Goal: Task Accomplishment & Management: Use online tool/utility

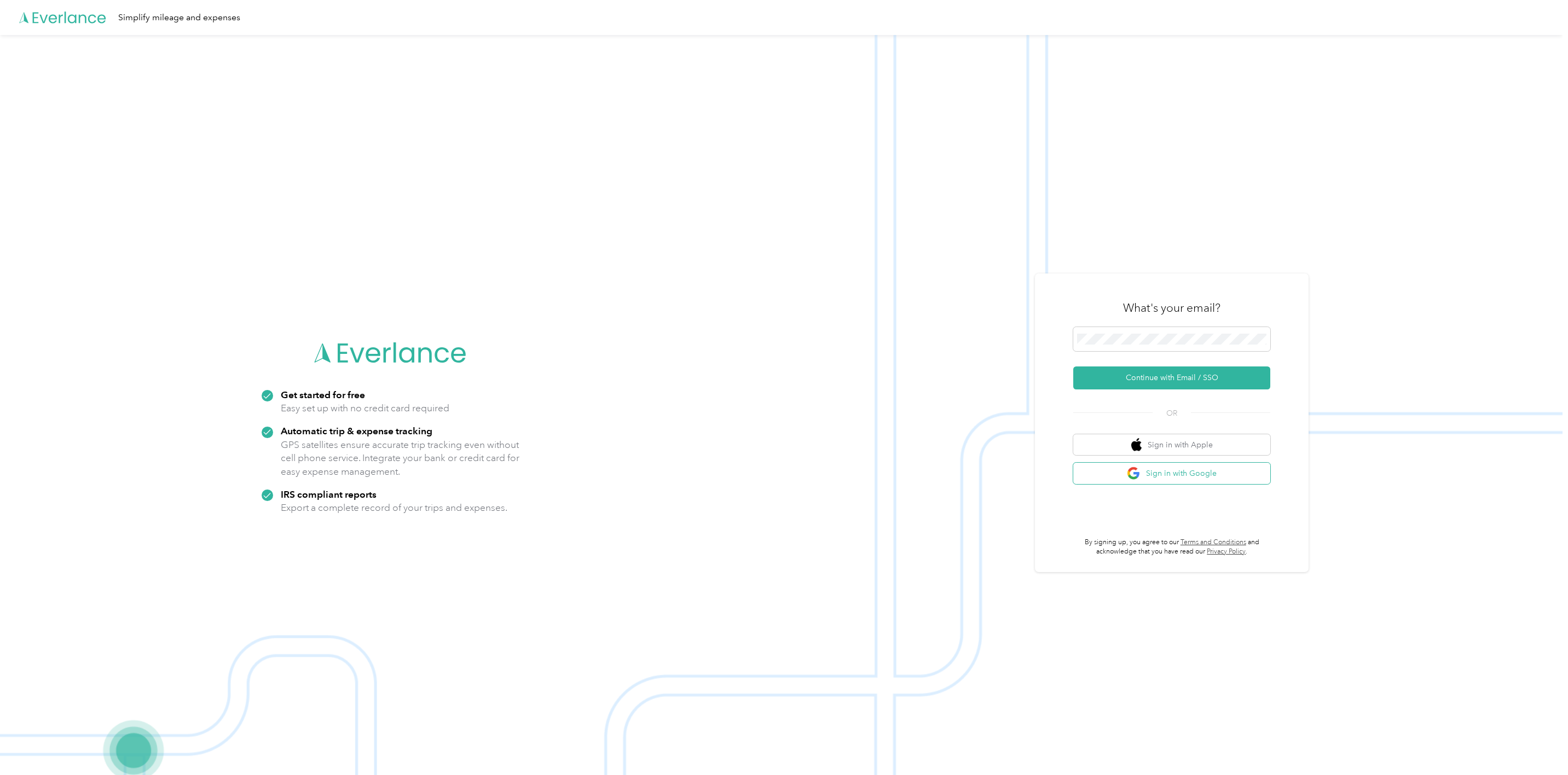
click at [1204, 480] on button "Sign in with Google" at bounding box center [1172, 473] width 197 height 21
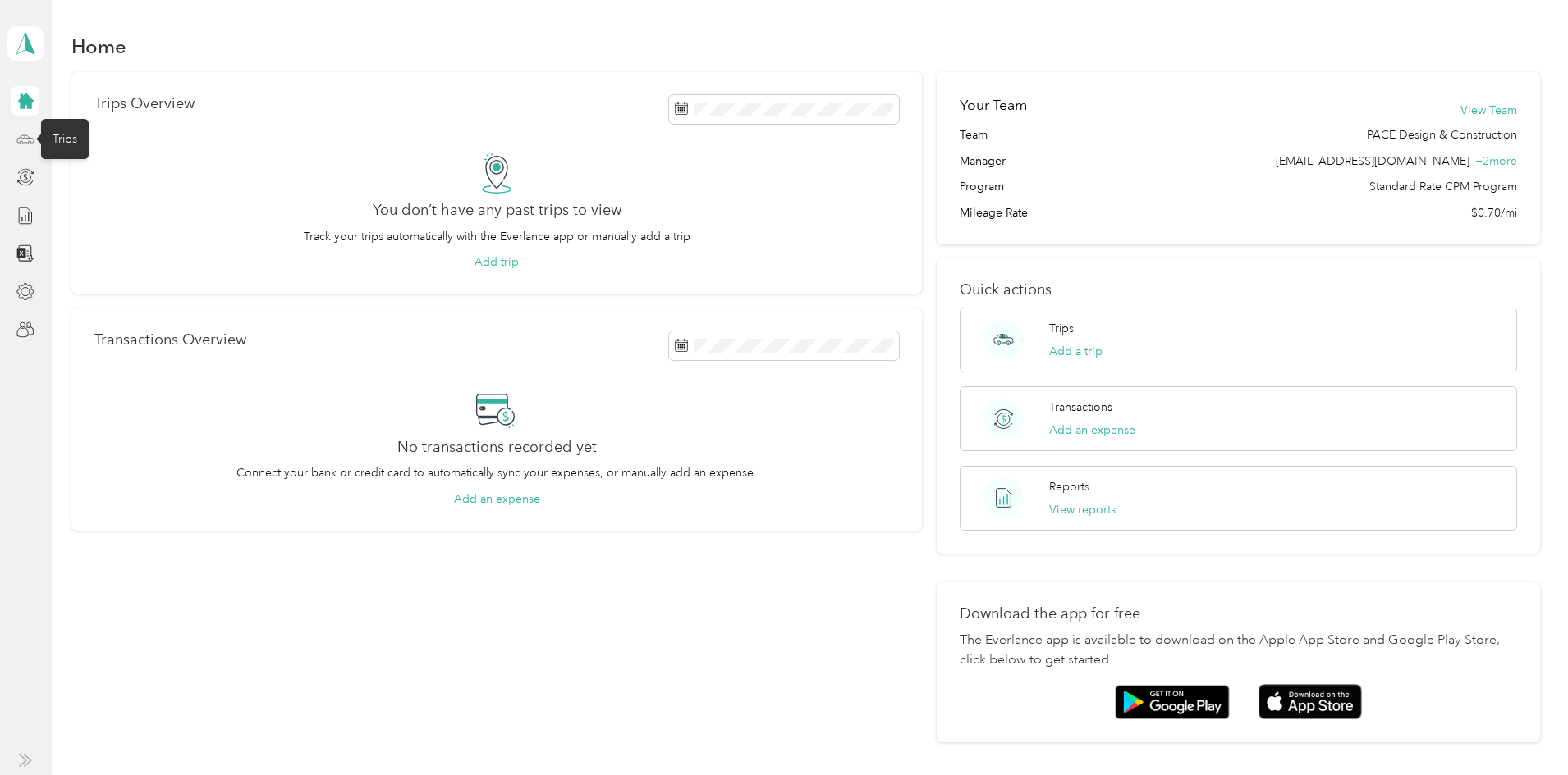
click at [35, 143] on icon at bounding box center [26, 140] width 18 height 18
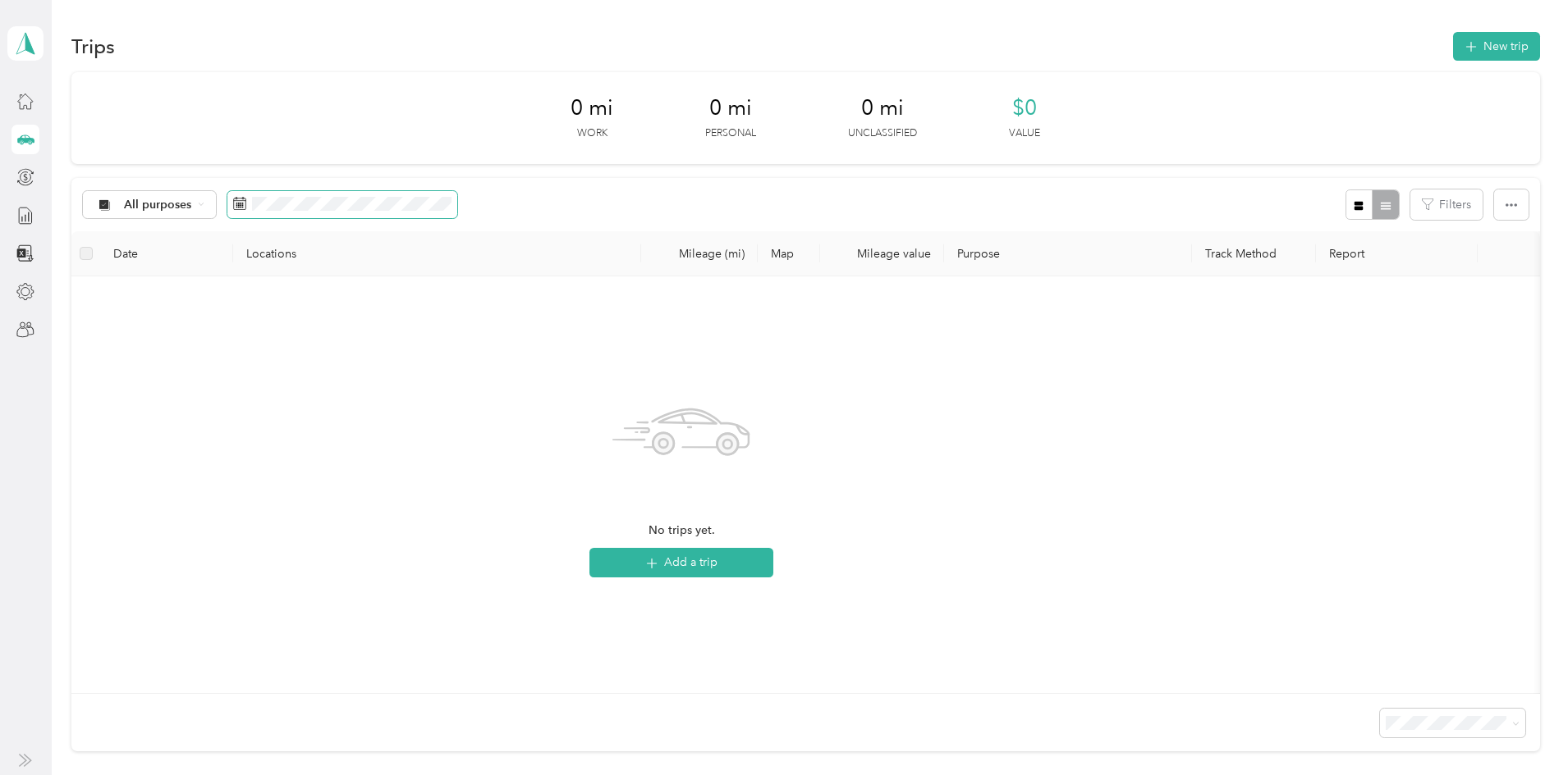
click at [457, 196] on span at bounding box center [342, 205] width 229 height 28
click at [36, 38] on icon at bounding box center [25, 43] width 25 height 23
click at [77, 130] on div "Team dashboard" at bounding box center [66, 128] width 88 height 17
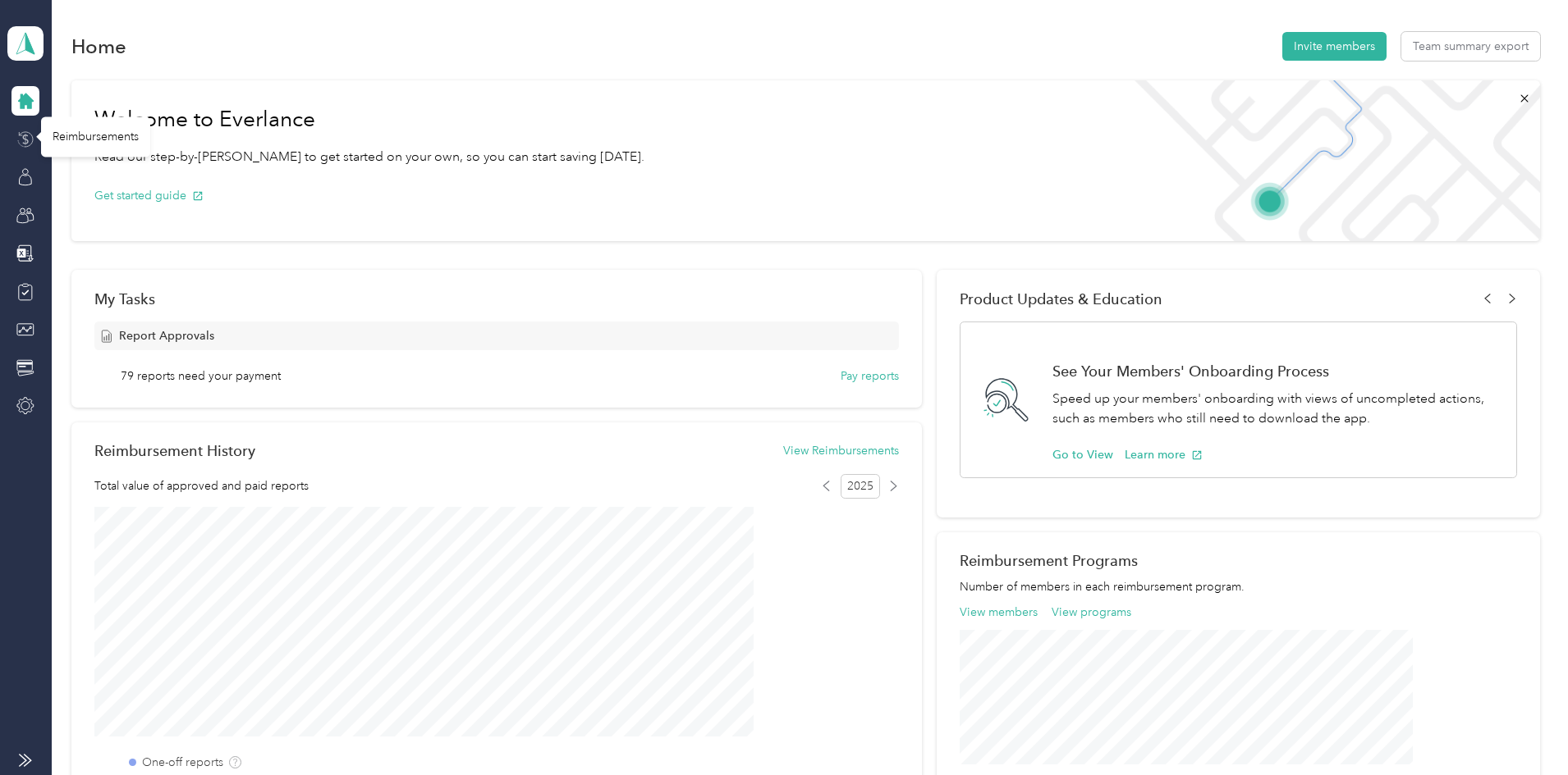
click at [24, 146] on icon at bounding box center [21, 143] width 5 height 6
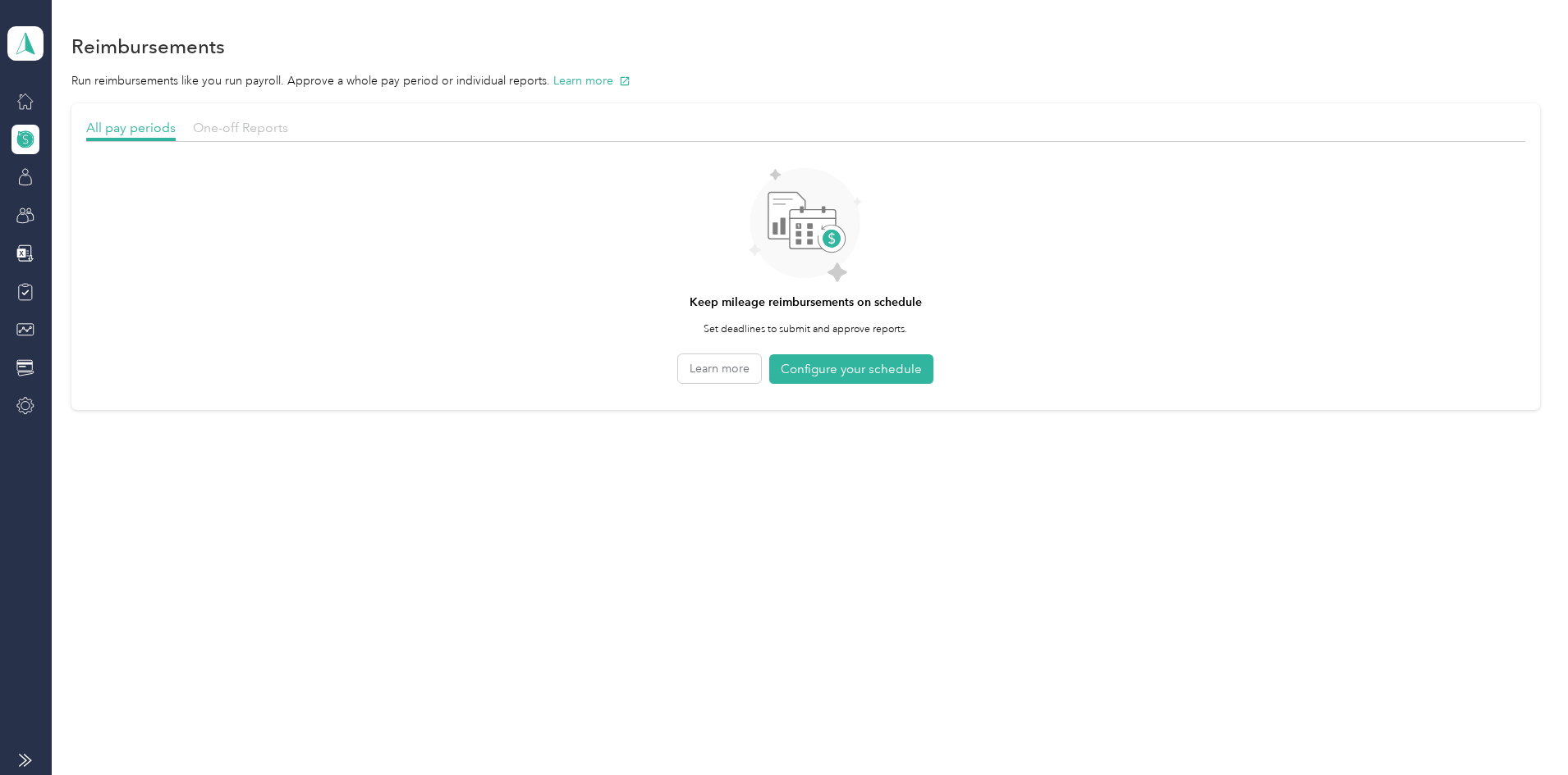
click at [288, 124] on span "One-off Reports" at bounding box center [240, 127] width 95 height 16
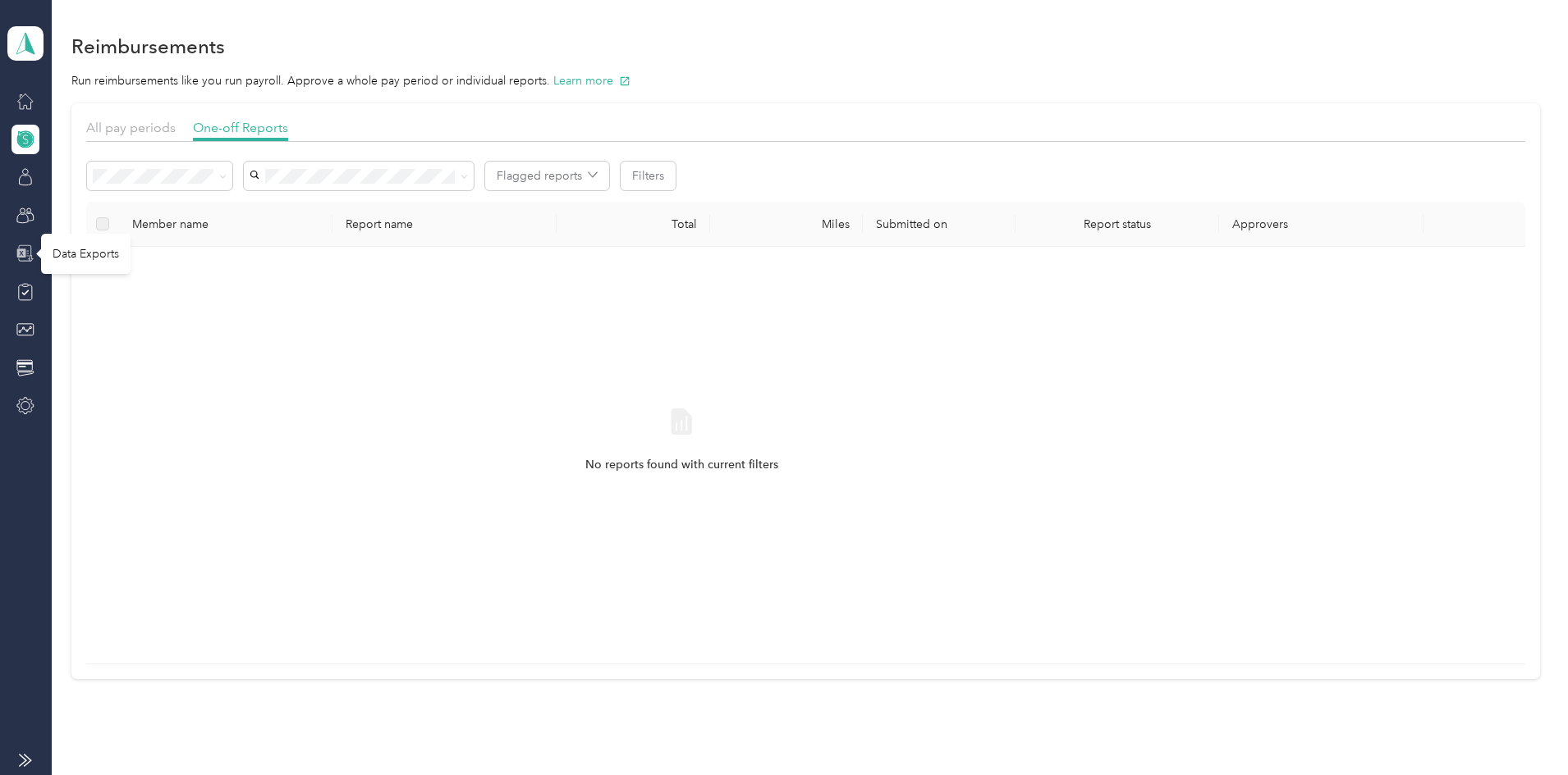
click at [28, 251] on icon at bounding box center [28, 251] width 2 height 0
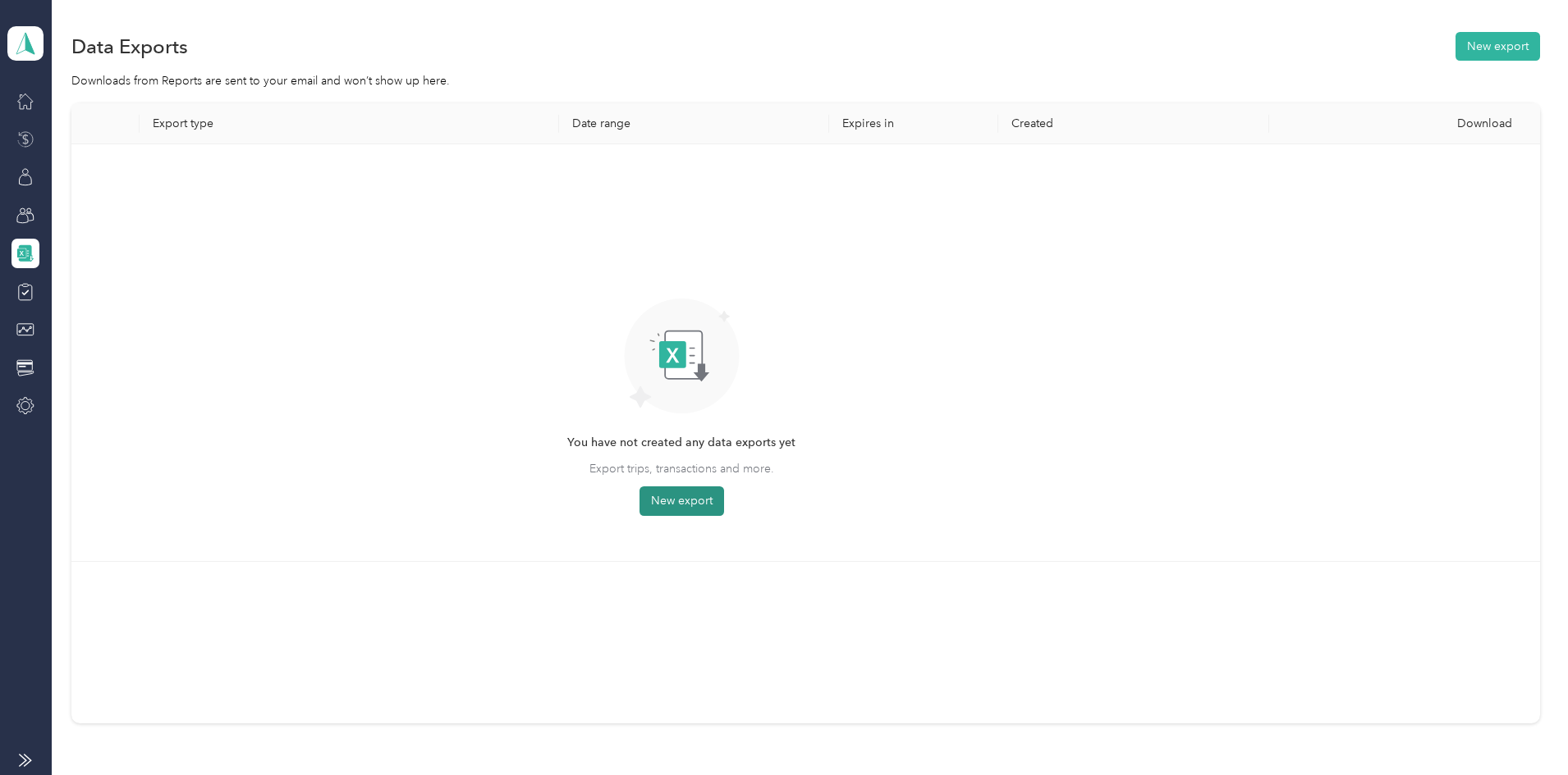
click at [724, 493] on button "New export" at bounding box center [681, 501] width 84 height 29
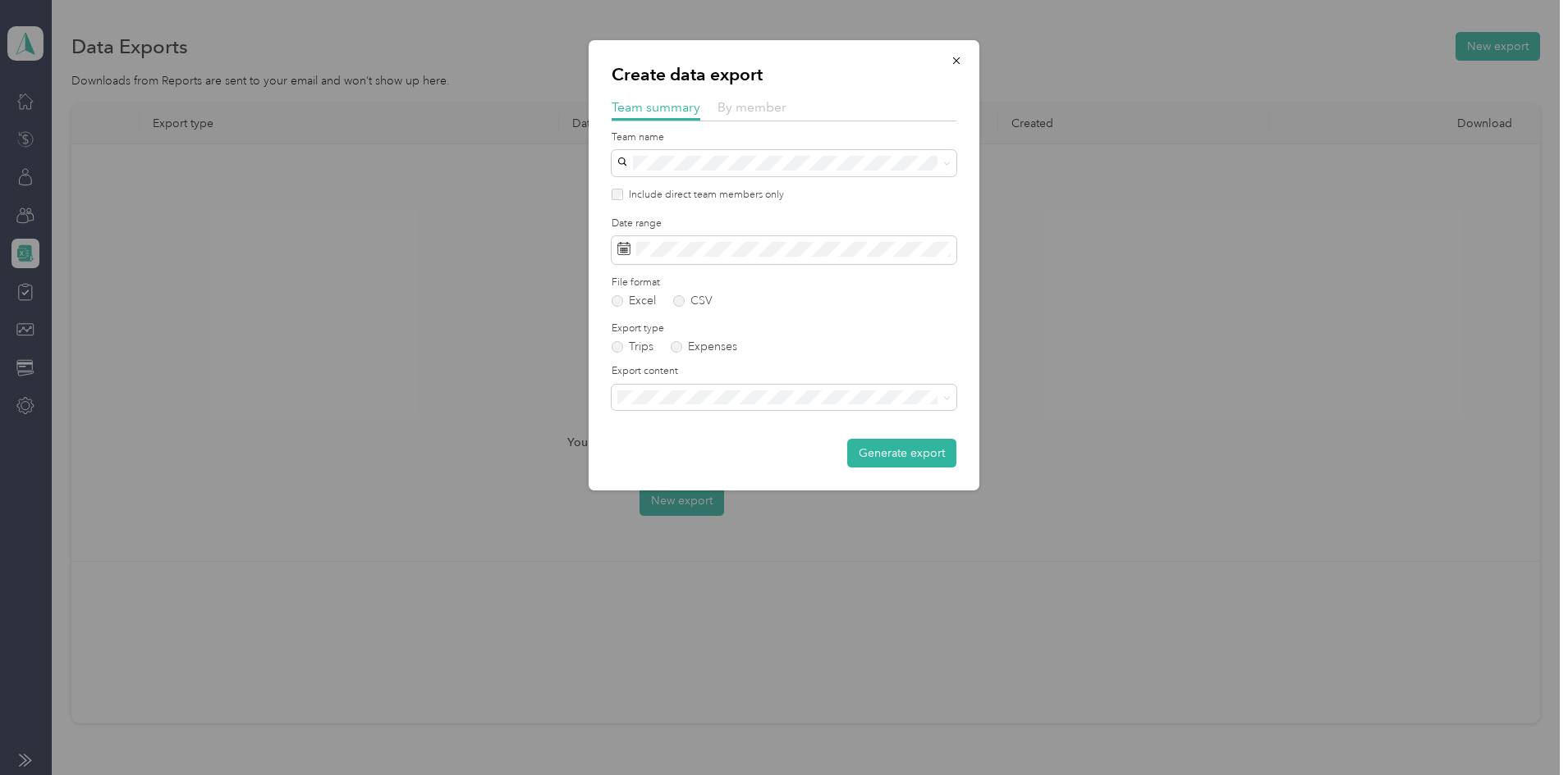
click at [741, 100] on span "By member" at bounding box center [752, 107] width 69 height 16
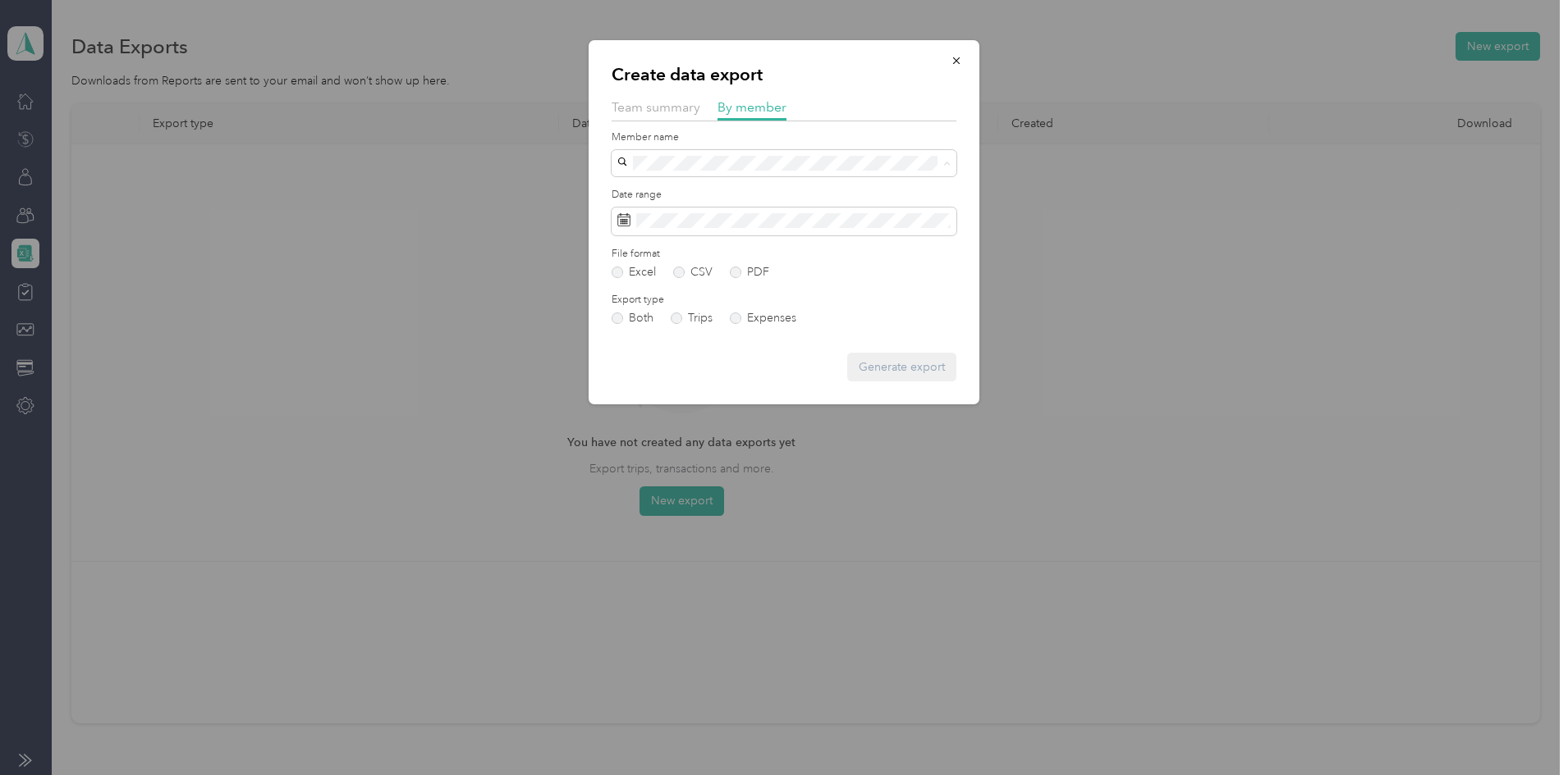
click at [668, 214] on span "[PERSON_NAME]" at bounding box center [668, 220] width 91 height 14
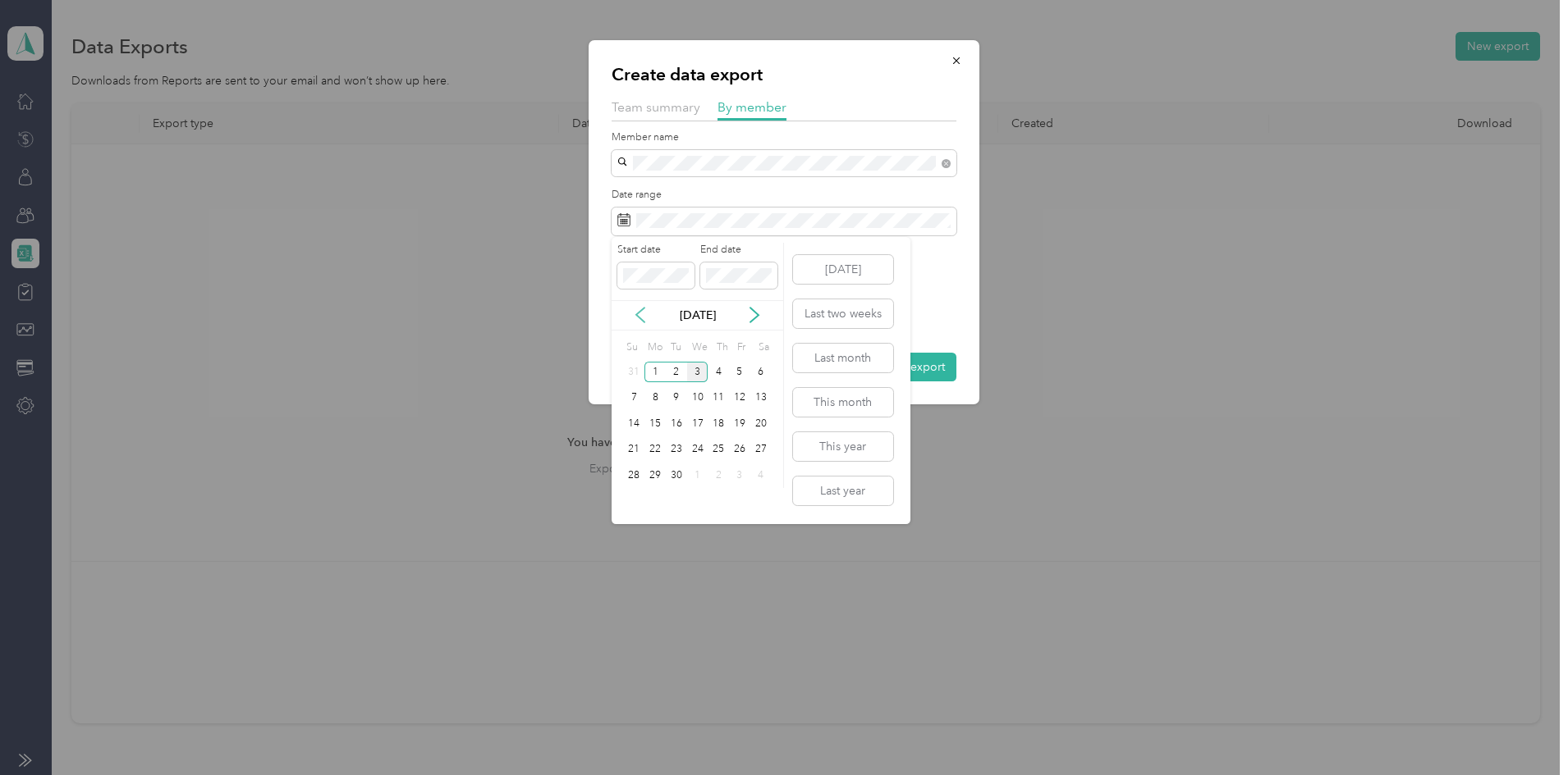
click at [641, 312] on icon at bounding box center [640, 315] width 16 height 16
click at [629, 427] on div "10" at bounding box center [634, 423] width 21 height 20
click at [761, 448] on div "23" at bounding box center [761, 450] width 21 height 20
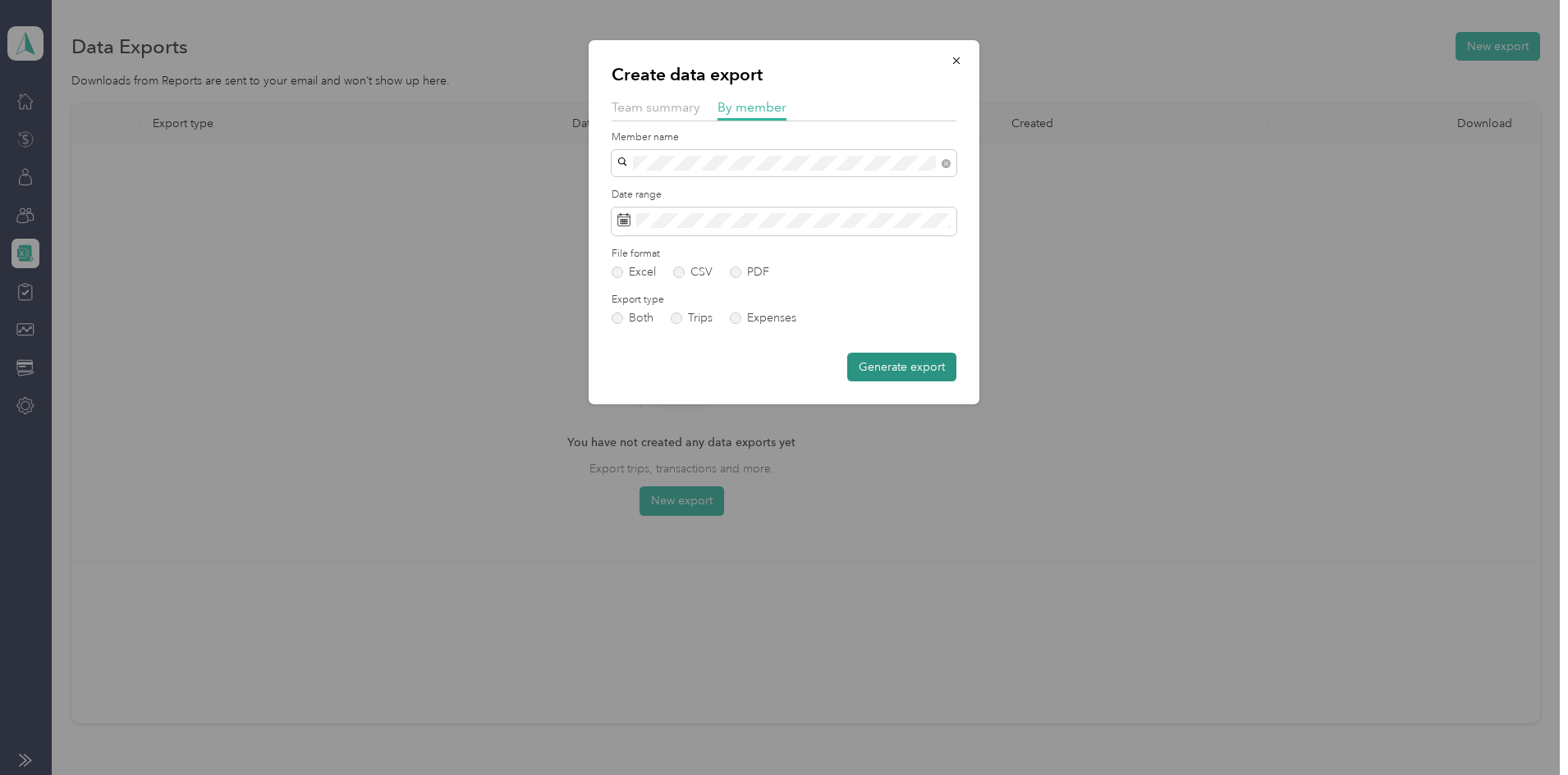
click at [920, 367] on button "Generate export" at bounding box center [901, 366] width 109 height 28
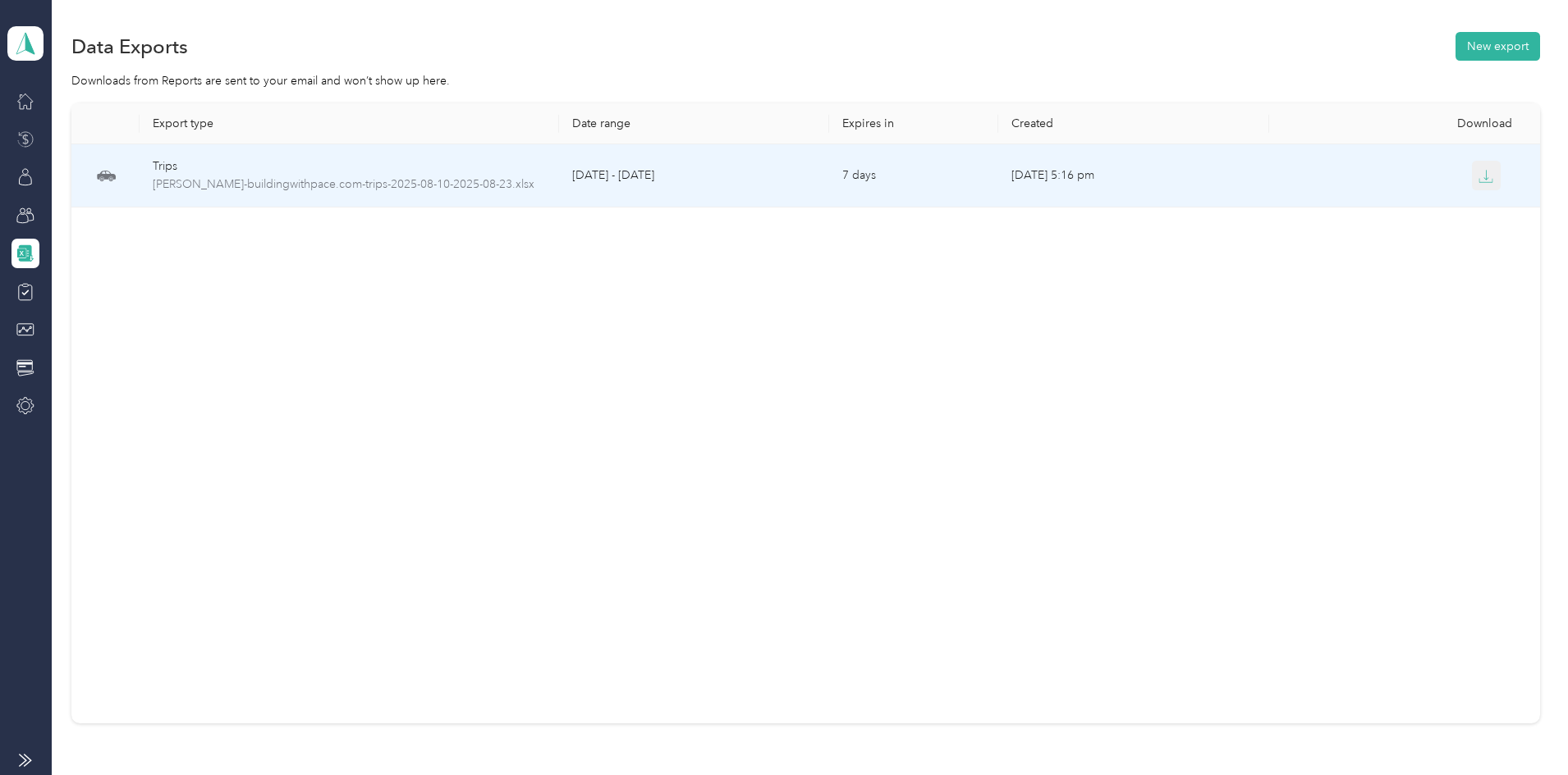
click at [1472, 177] on button "button" at bounding box center [1487, 175] width 29 height 29
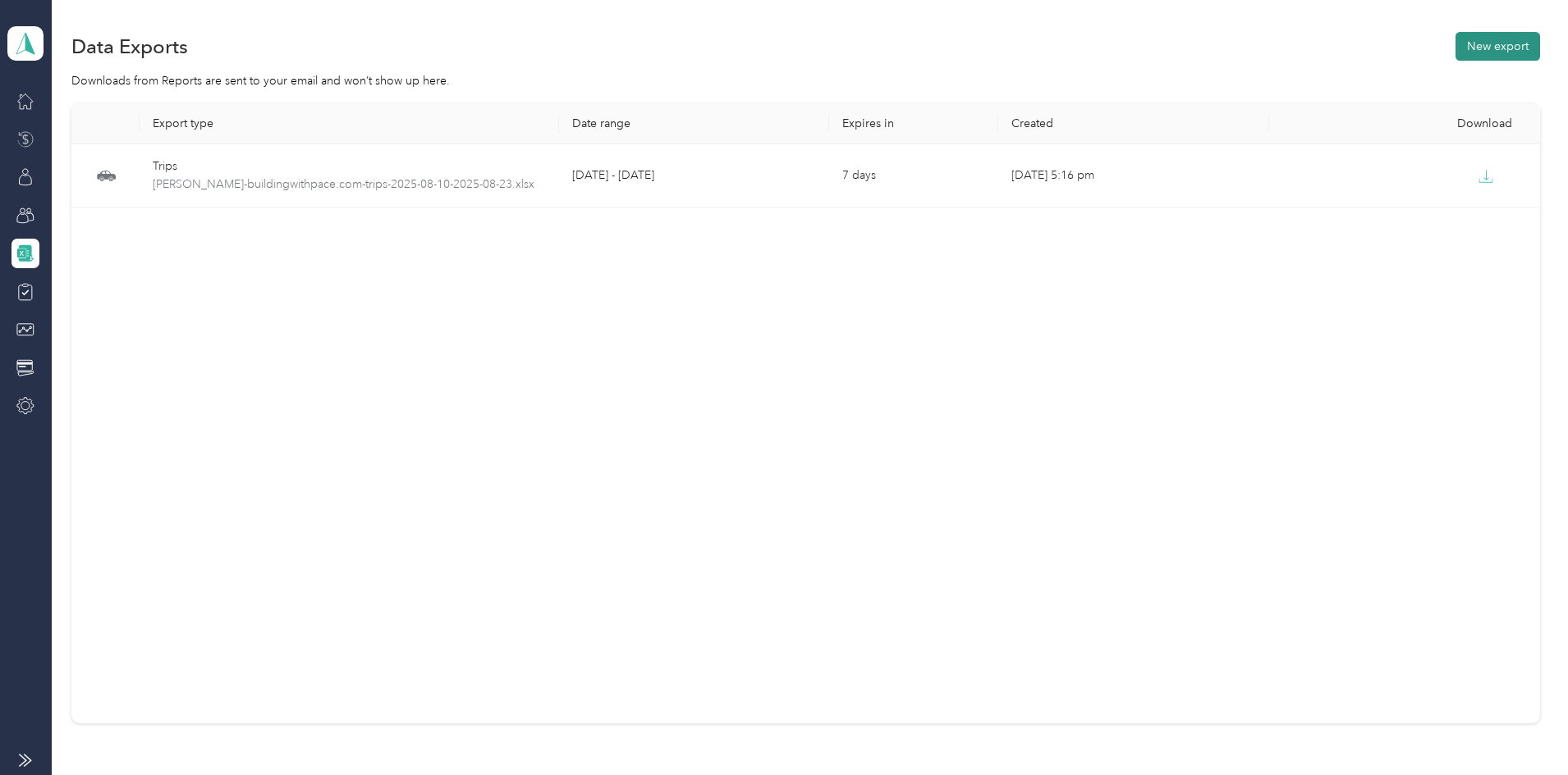
click at [1456, 58] on button "New export" at bounding box center [1498, 46] width 84 height 28
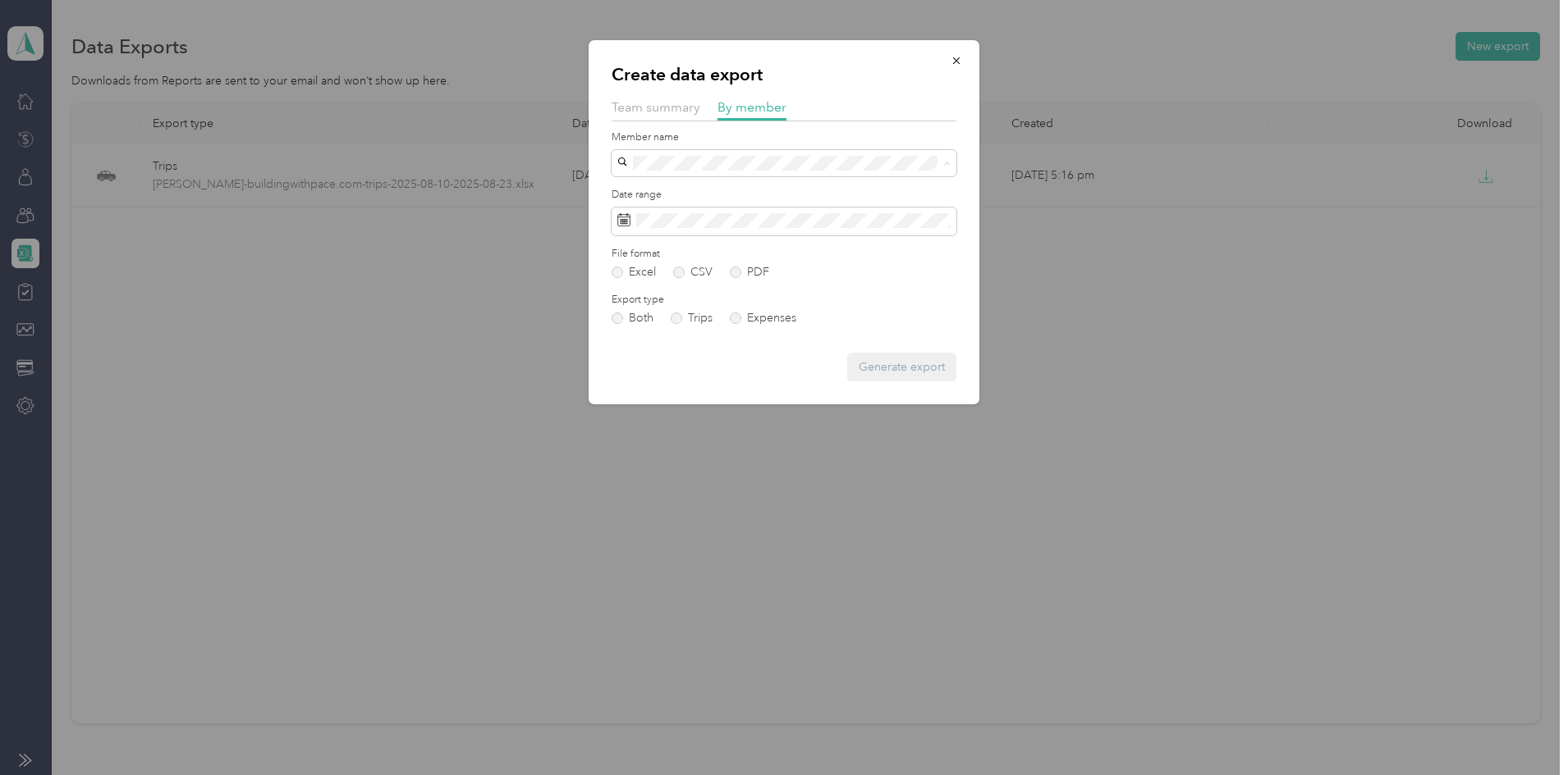
click at [702, 278] on div "[PERSON_NAME]" at bounding box center [784, 278] width 322 height 17
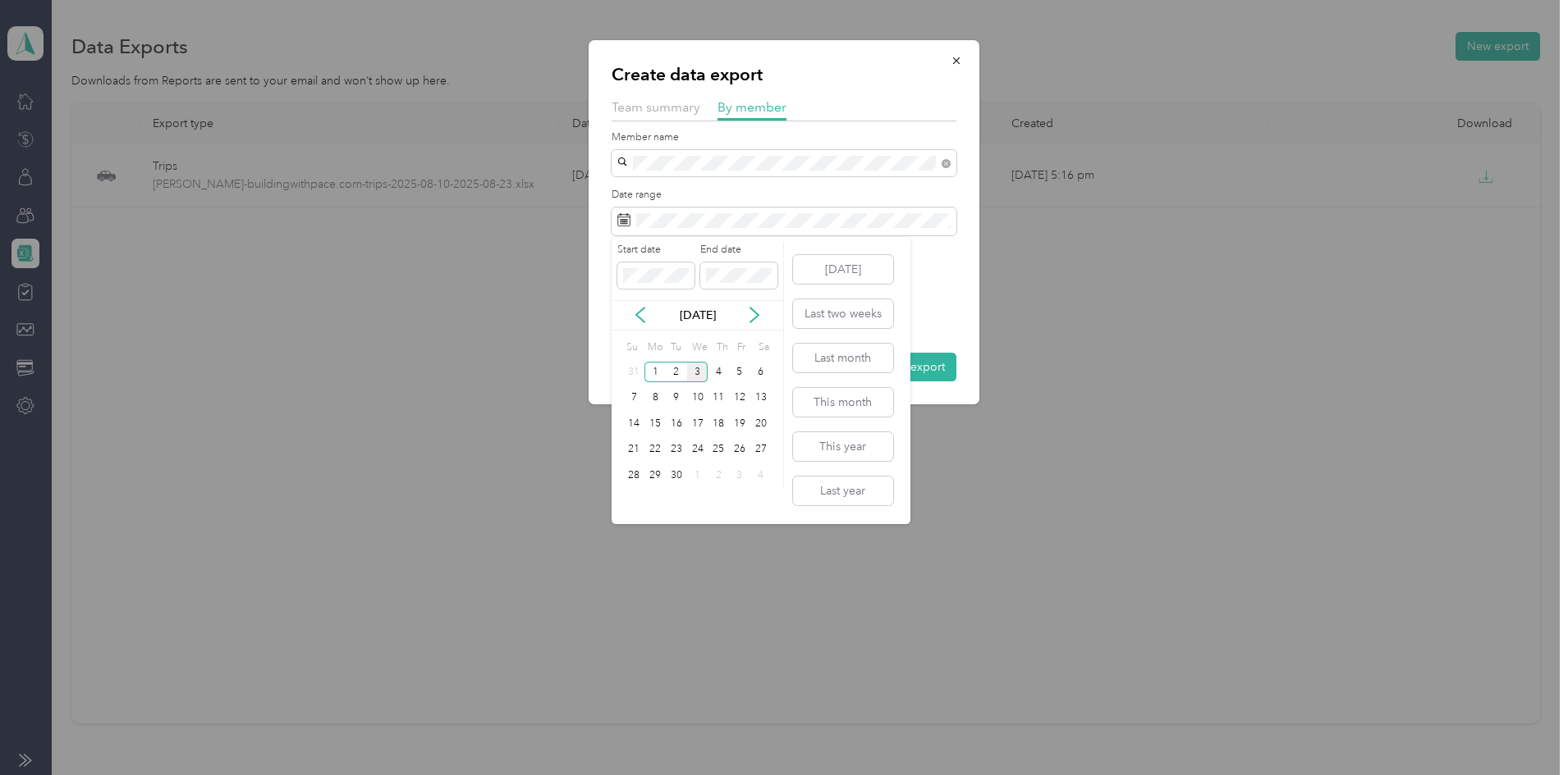
click at [634, 324] on div "[DATE]" at bounding box center [698, 315] width 172 height 17
click at [631, 312] on div "[DATE]" at bounding box center [698, 315] width 172 height 17
click at [639, 317] on icon at bounding box center [640, 315] width 8 height 15
click at [638, 429] on div "10" at bounding box center [634, 423] width 21 height 20
click at [759, 452] on div "23" at bounding box center [761, 450] width 21 height 20
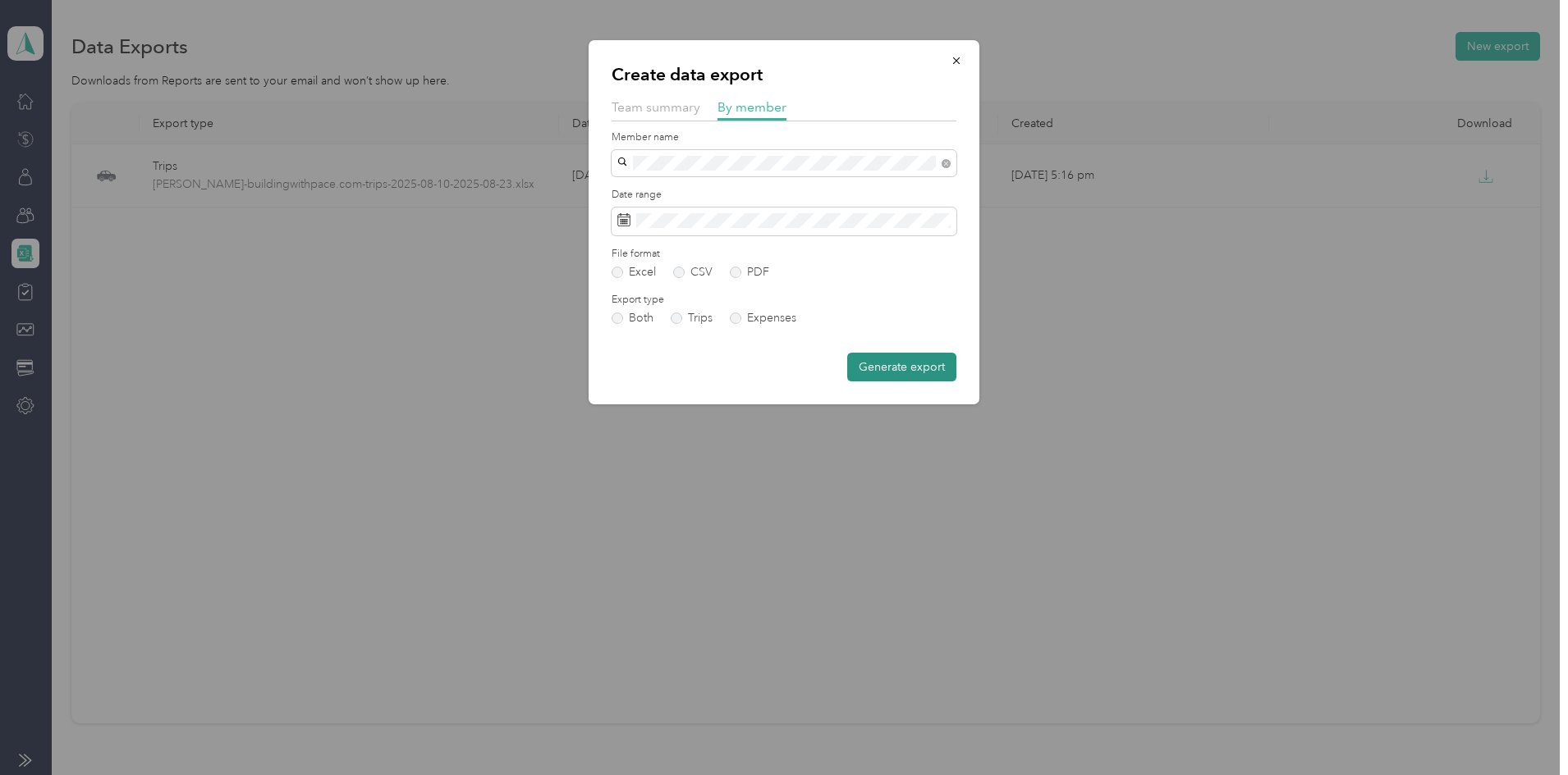
click at [901, 367] on button "Generate export" at bounding box center [901, 366] width 109 height 28
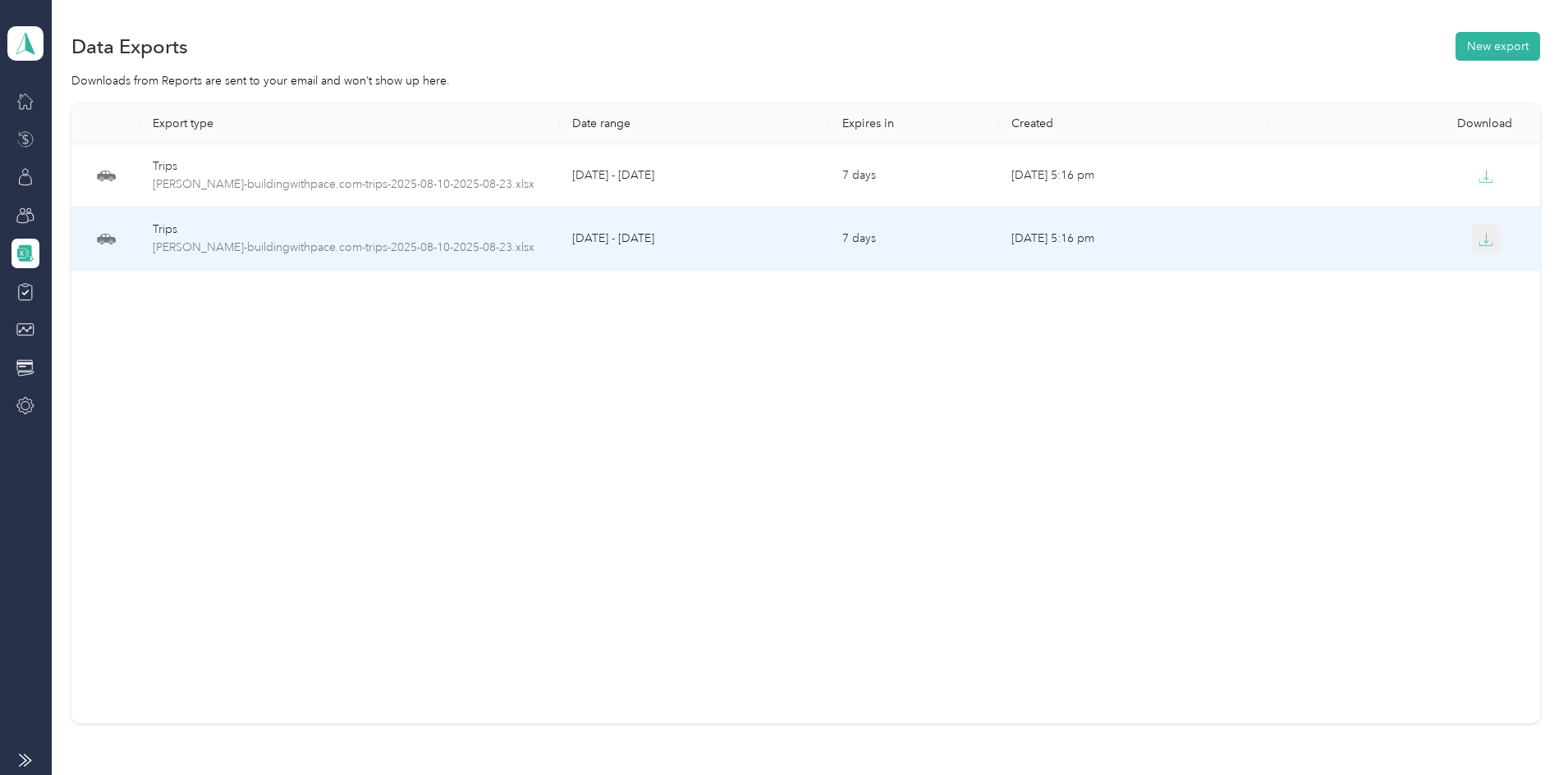
click at [1472, 239] on button "button" at bounding box center [1487, 239] width 29 height 29
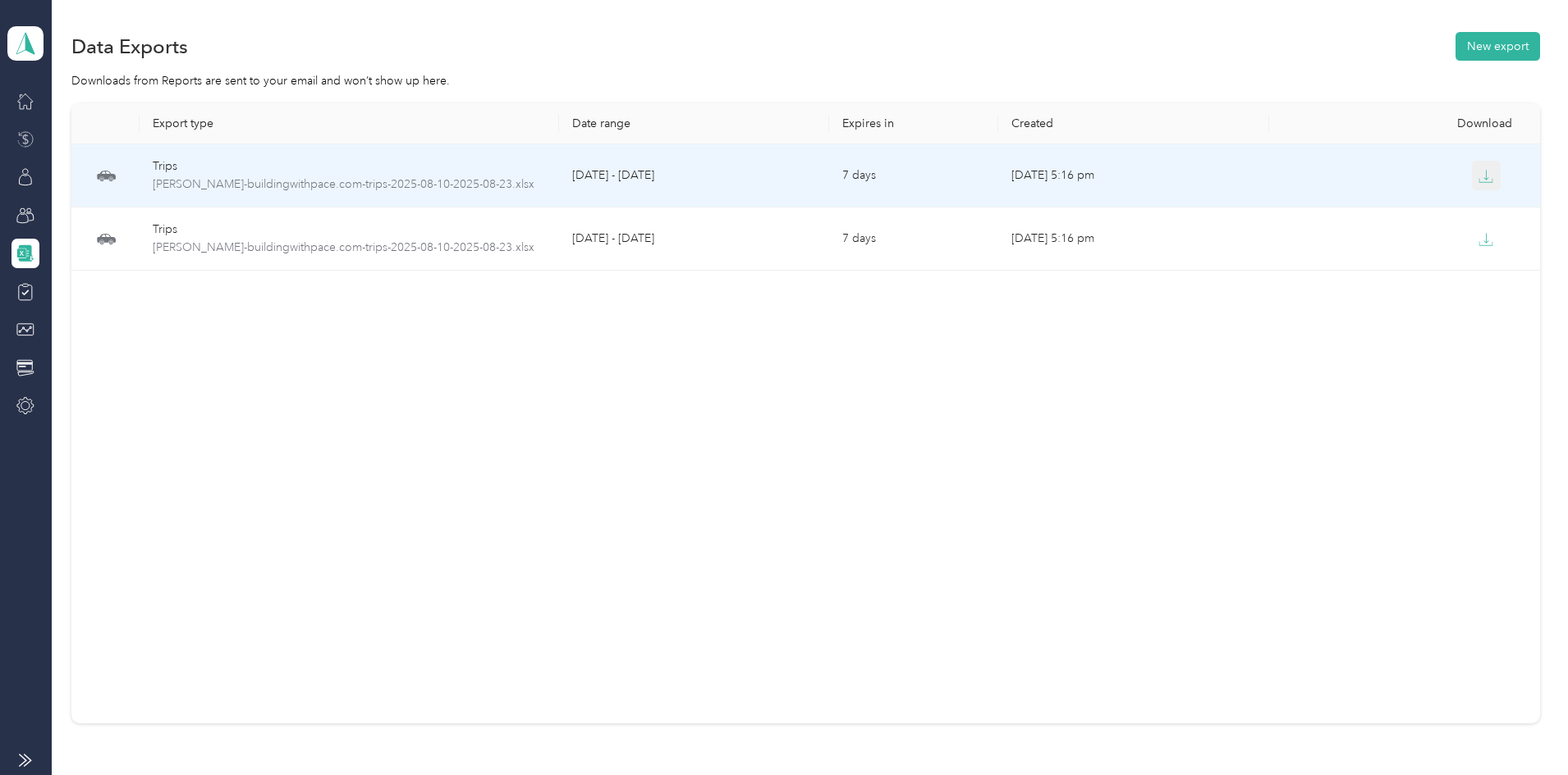
click at [1478, 183] on icon "button" at bounding box center [1486, 176] width 15 height 15
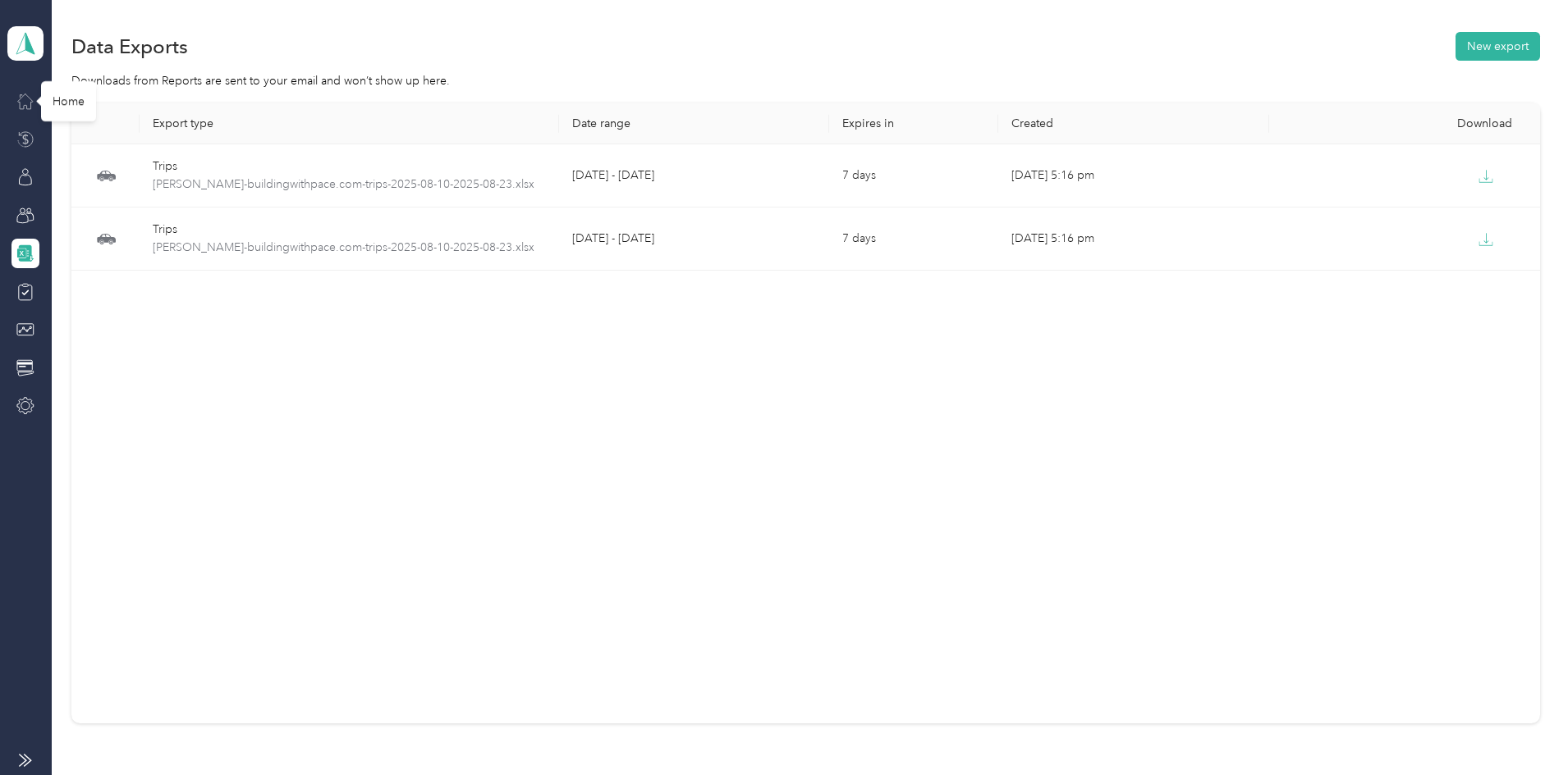
click at [22, 98] on icon at bounding box center [26, 101] width 15 height 15
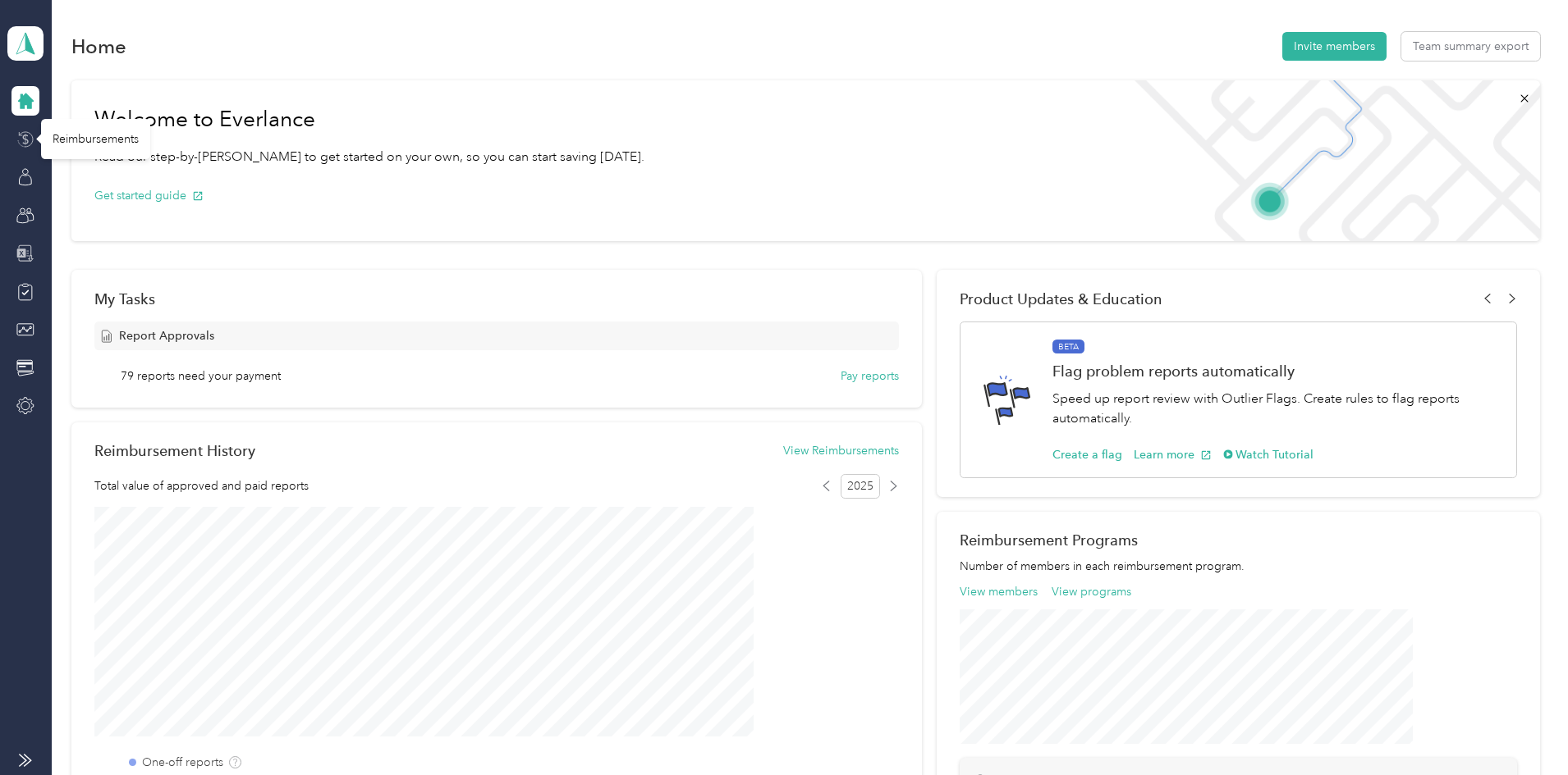
click at [27, 137] on icon at bounding box center [26, 140] width 18 height 18
